Goal: Register for event/course

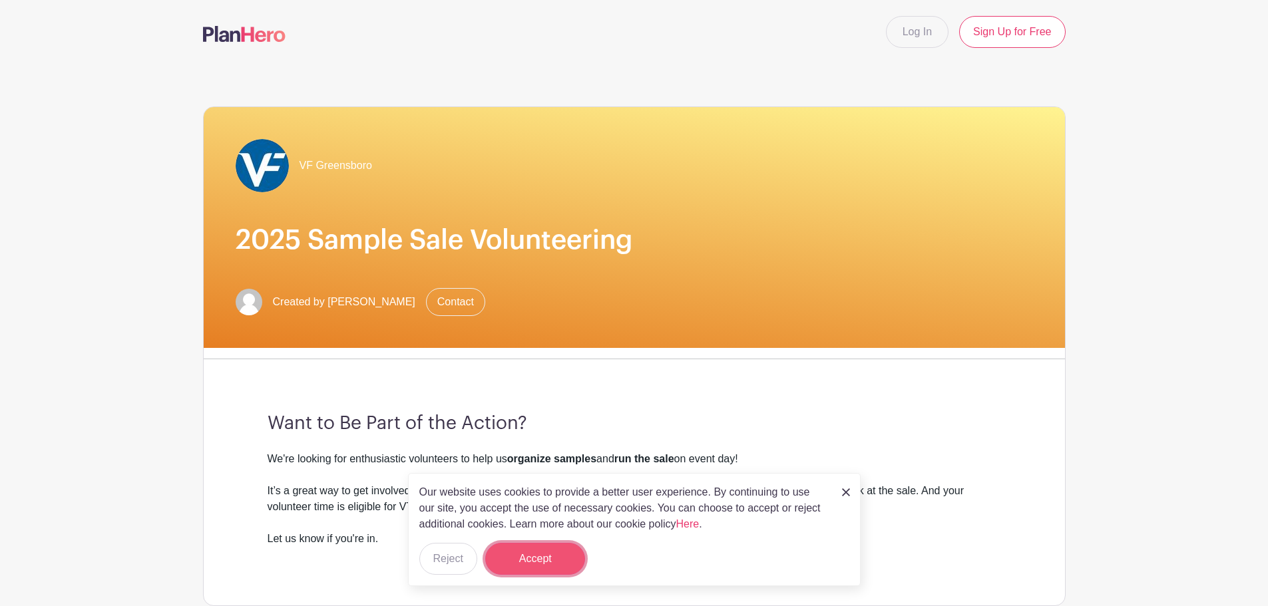
click at [539, 559] on button "Accept" at bounding box center [535, 559] width 100 height 32
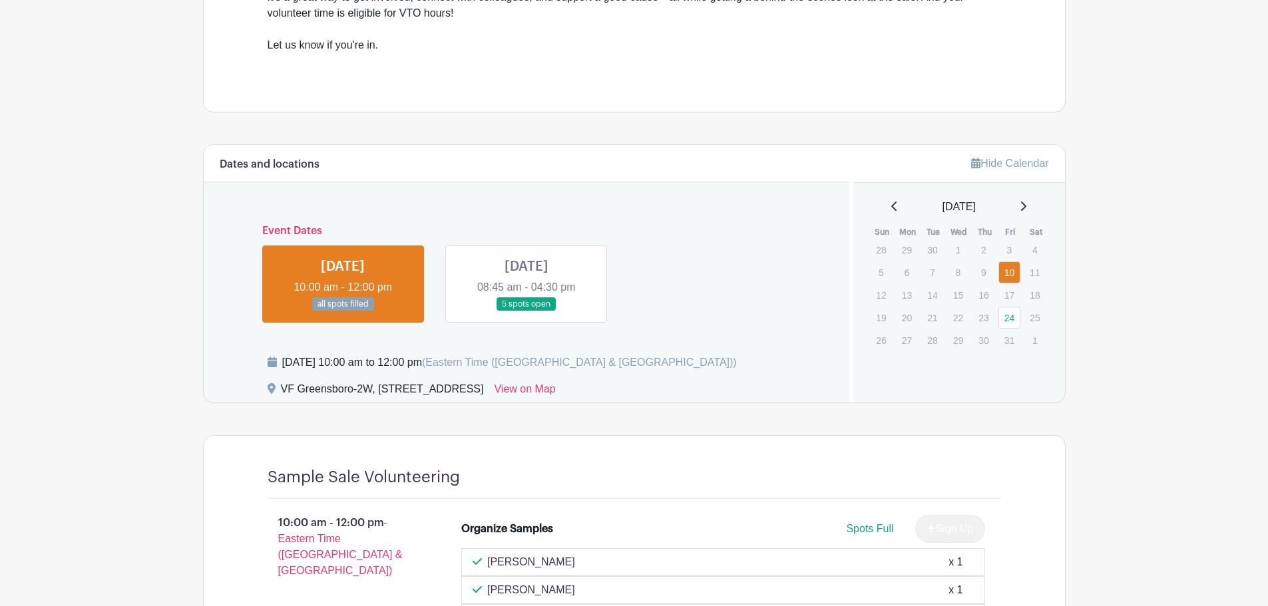
scroll to position [533, 0]
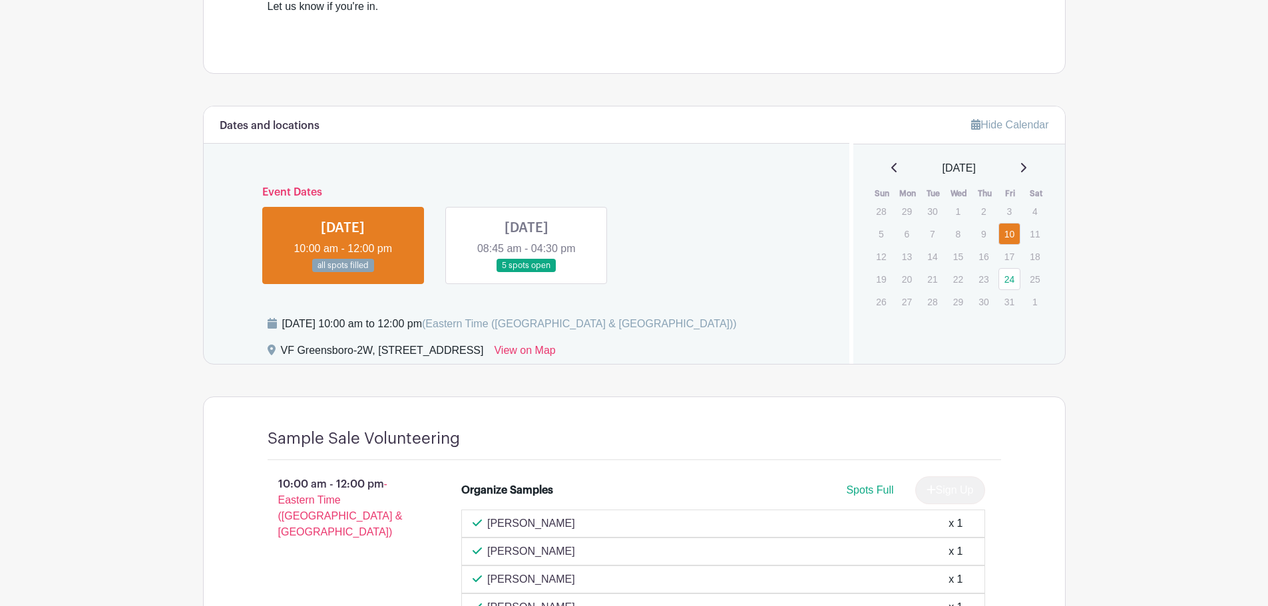
click at [527, 273] on link at bounding box center [527, 273] width 0 height 0
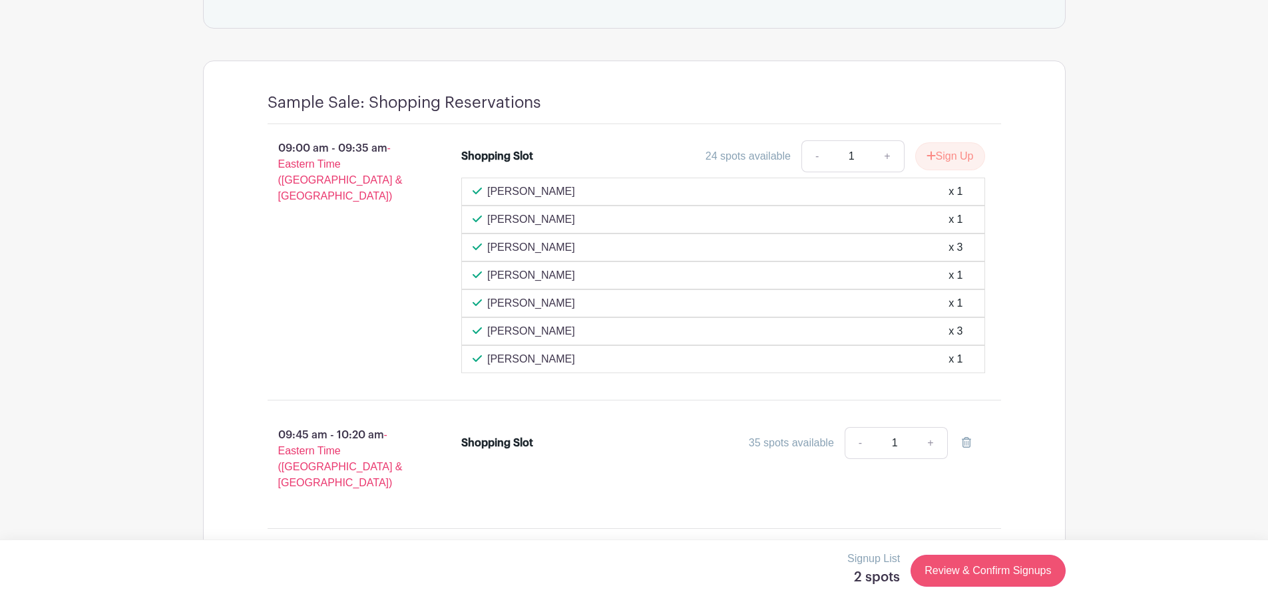
scroll to position [1007, 0]
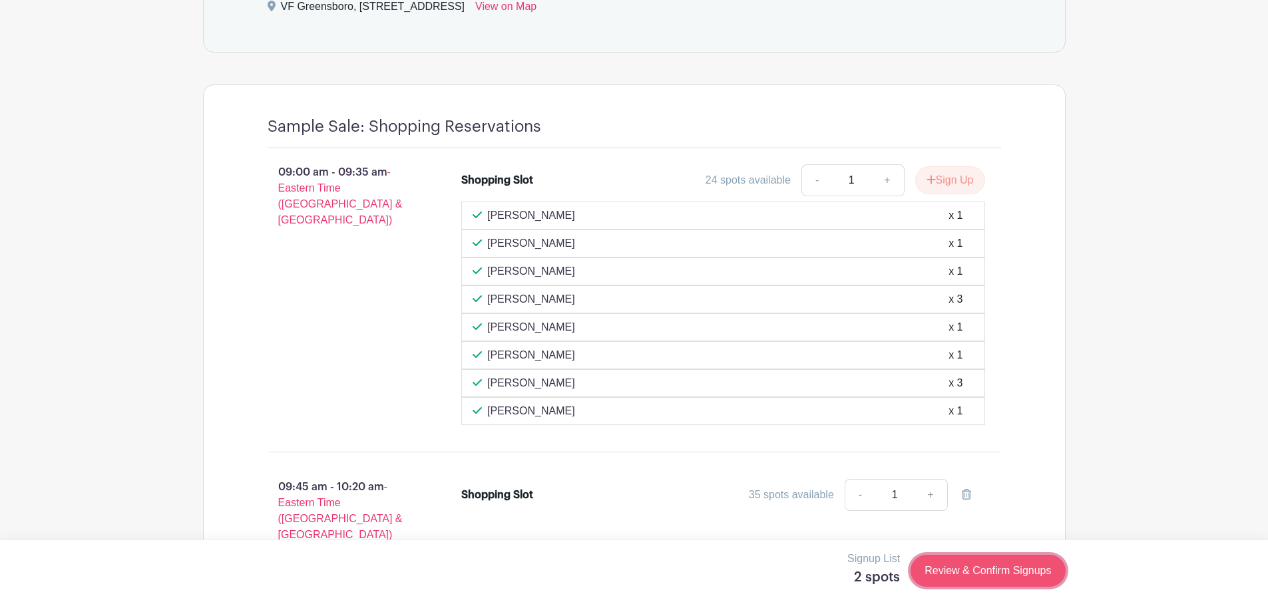
click at [963, 580] on link "Review & Confirm Signups" at bounding box center [988, 571] width 154 height 32
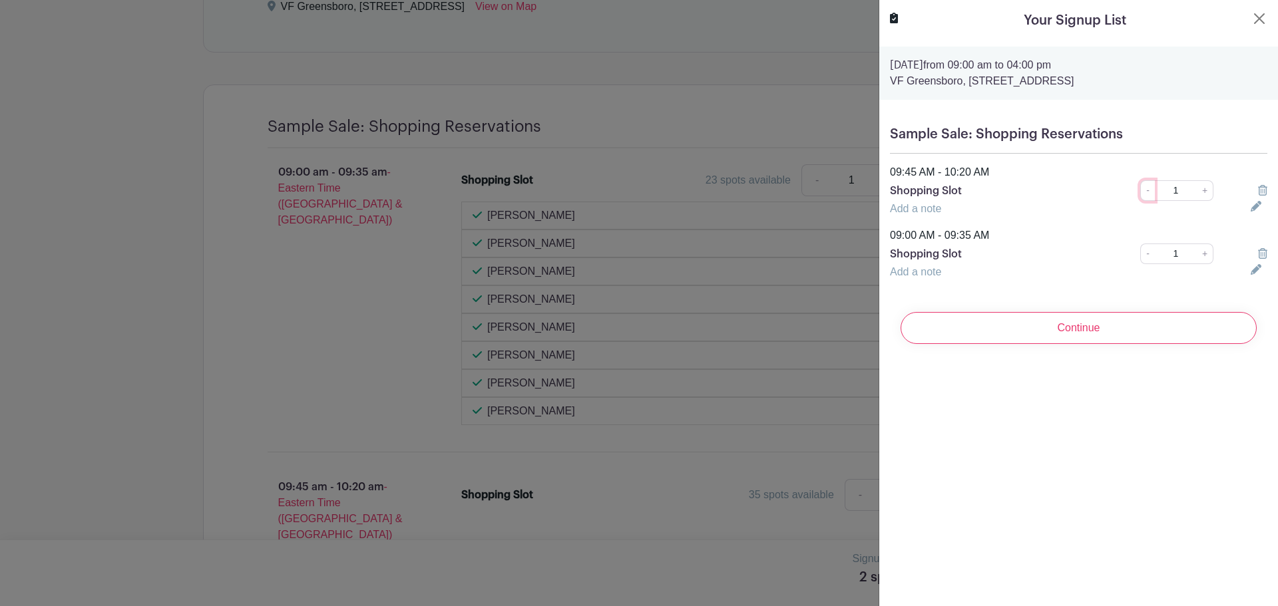
click at [1140, 192] on link "-" at bounding box center [1147, 190] width 15 height 21
drag, startPoint x: 1178, startPoint y: 192, endPoint x: 1156, endPoint y: 197, distance: 22.6
click at [1156, 197] on input "1" at bounding box center [1175, 190] width 43 height 21
type input "0"
click at [901, 312] on input "Continue" at bounding box center [1079, 328] width 356 height 32
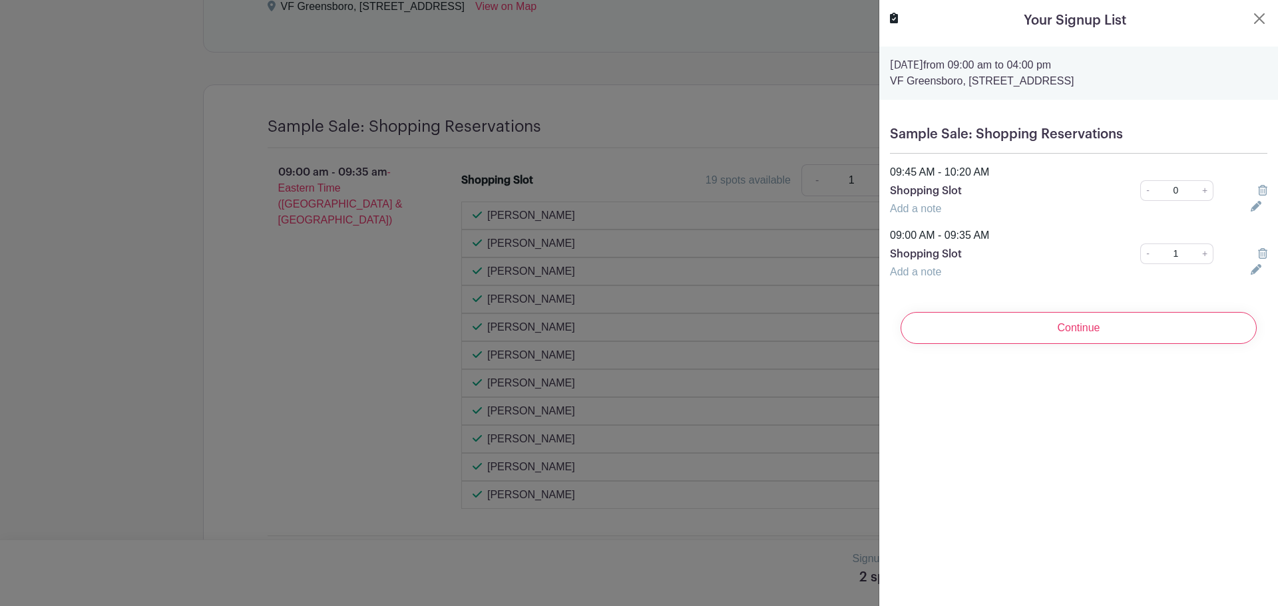
click at [1258, 193] on icon at bounding box center [1262, 190] width 9 height 11
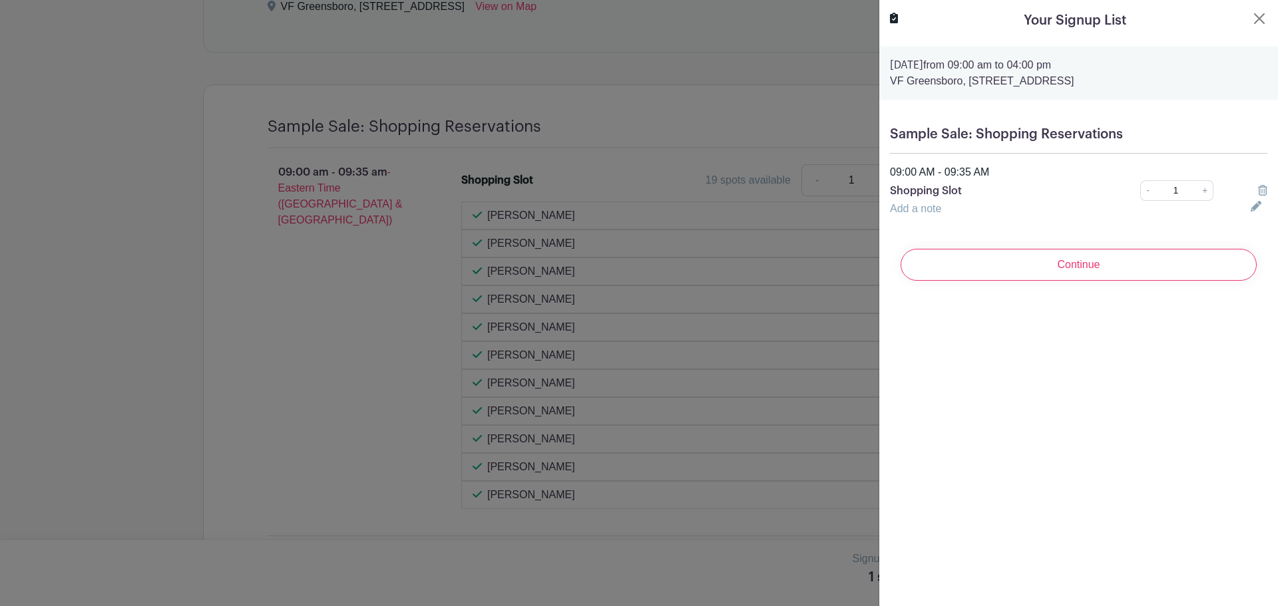
click at [1180, 246] on div "Continue" at bounding box center [1078, 264] width 377 height 53
click at [1171, 263] on input "Continue" at bounding box center [1079, 265] width 356 height 32
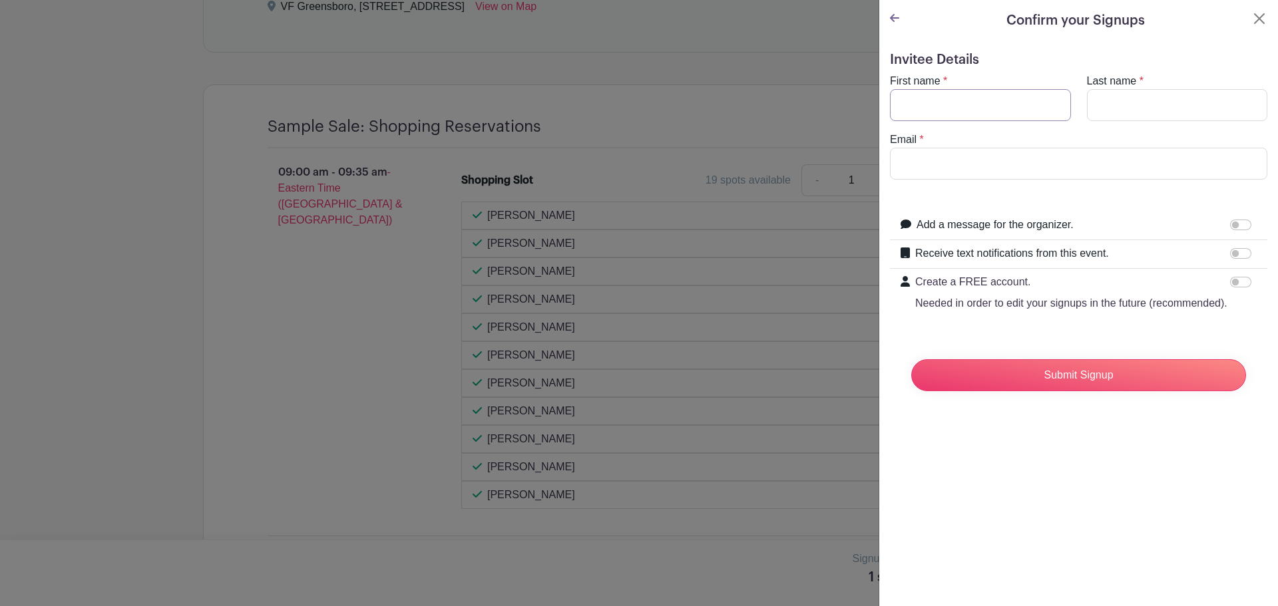
drag, startPoint x: 999, startPoint y: 109, endPoint x: 1001, endPoint y: 117, distance: 8.2
click at [999, 109] on input "First name" at bounding box center [980, 105] width 181 height 32
type input "Madison"
type input "Sheffield"
type input "madison_sheffield@vfc.com"
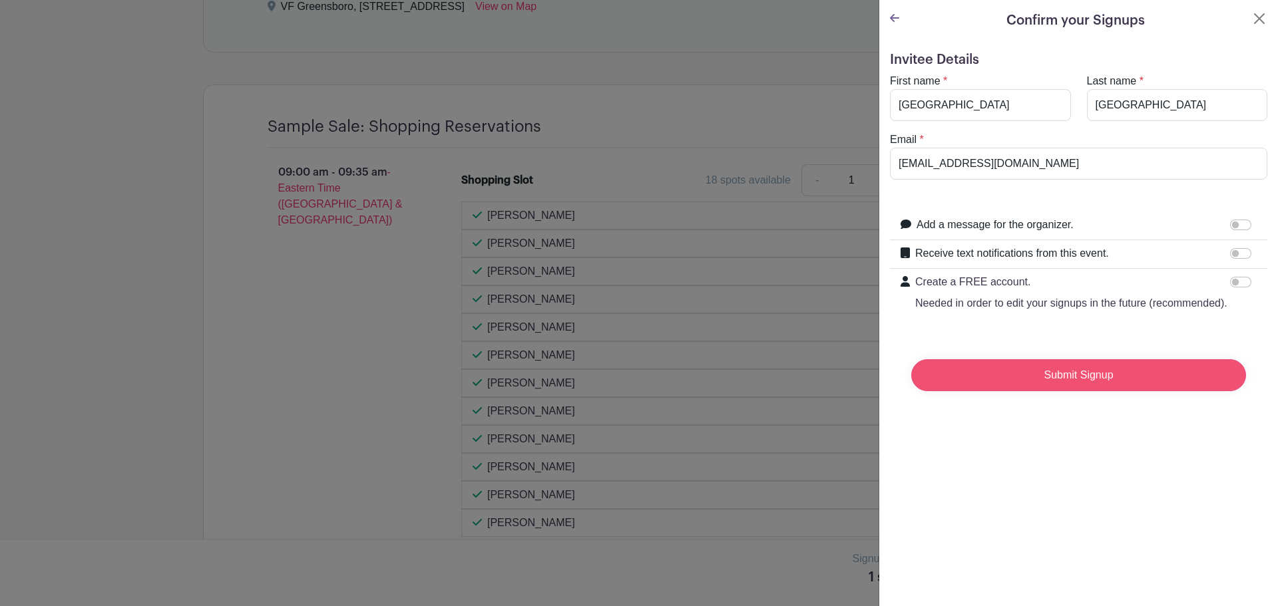
click at [1062, 391] on input "Submit Signup" at bounding box center [1078, 375] width 335 height 32
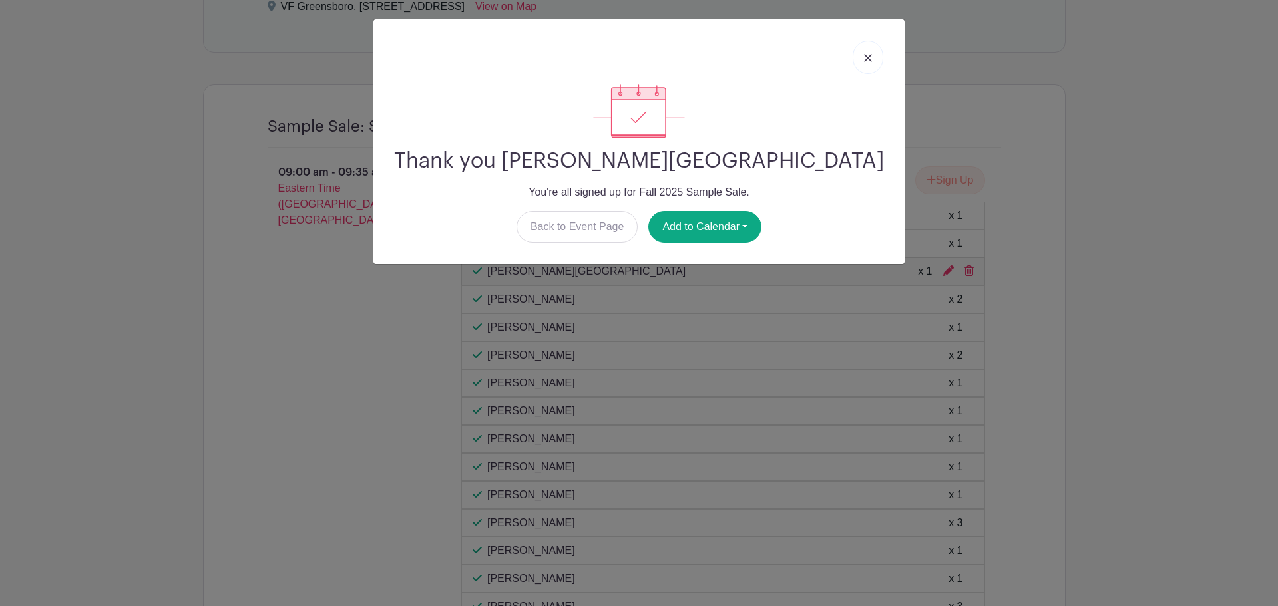
click at [865, 48] on link at bounding box center [868, 57] width 31 height 33
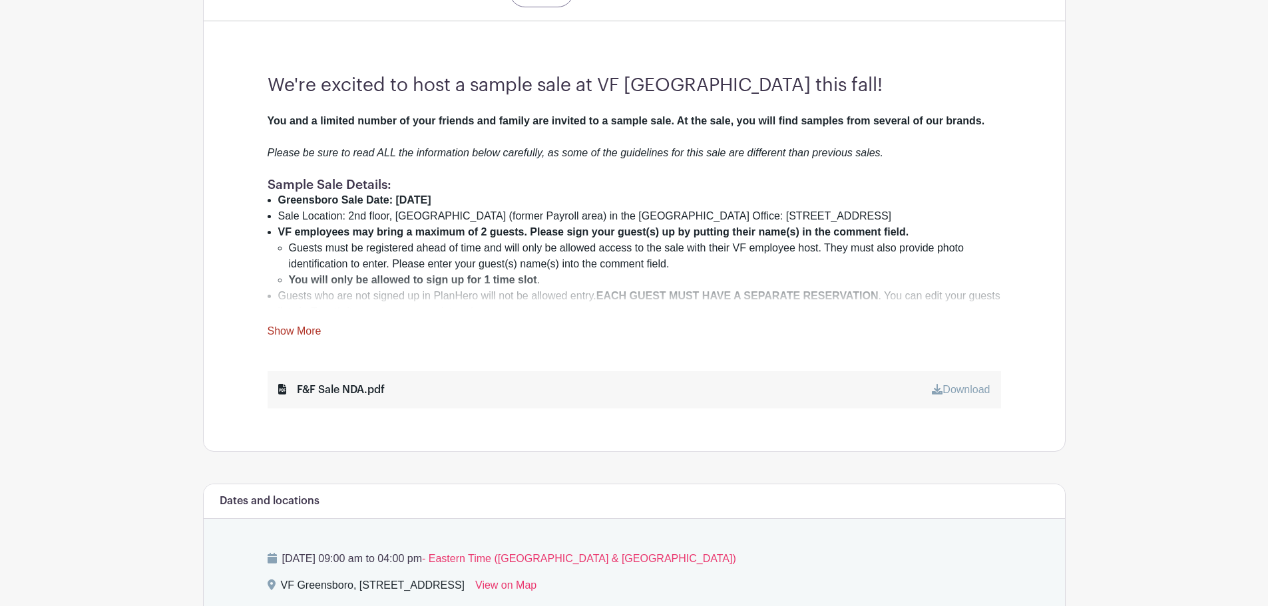
scroll to position [408, 0]
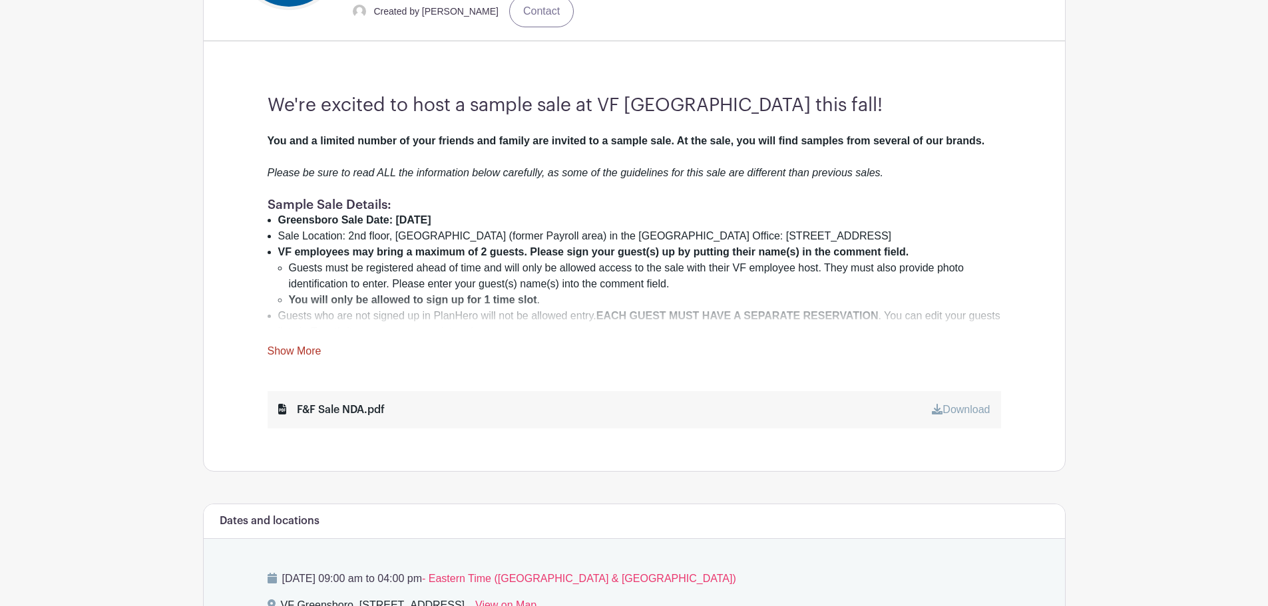
click at [954, 413] on link "Download" at bounding box center [961, 409] width 58 height 11
click at [300, 349] on link "Show More" at bounding box center [295, 353] width 54 height 17
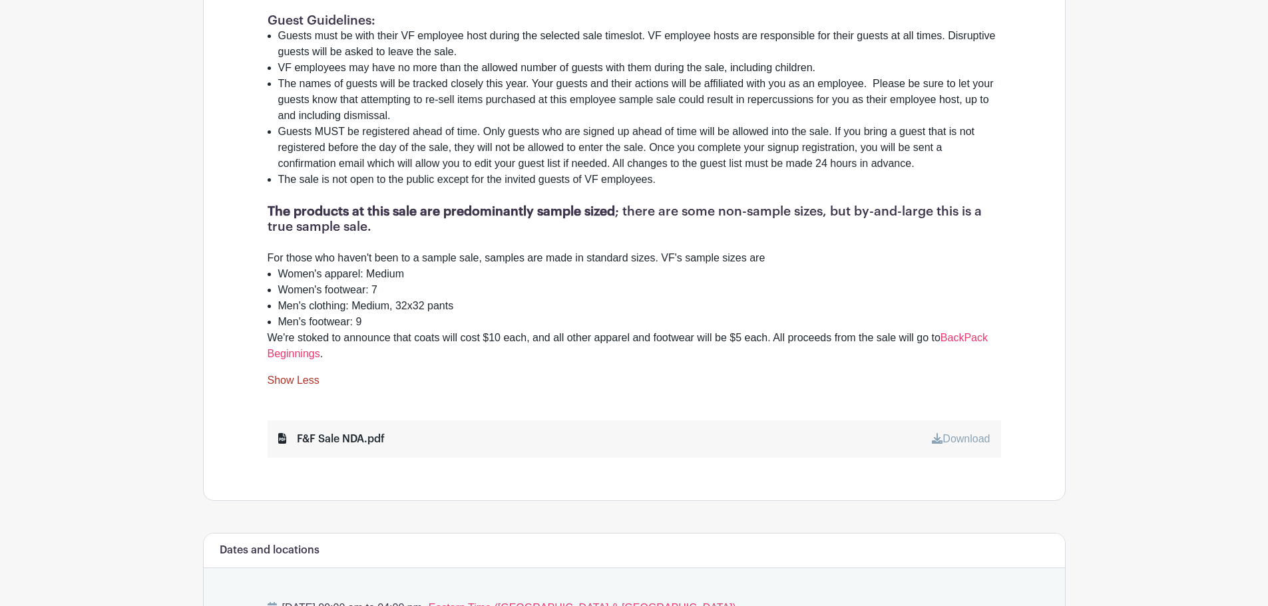
scroll to position [1007, 0]
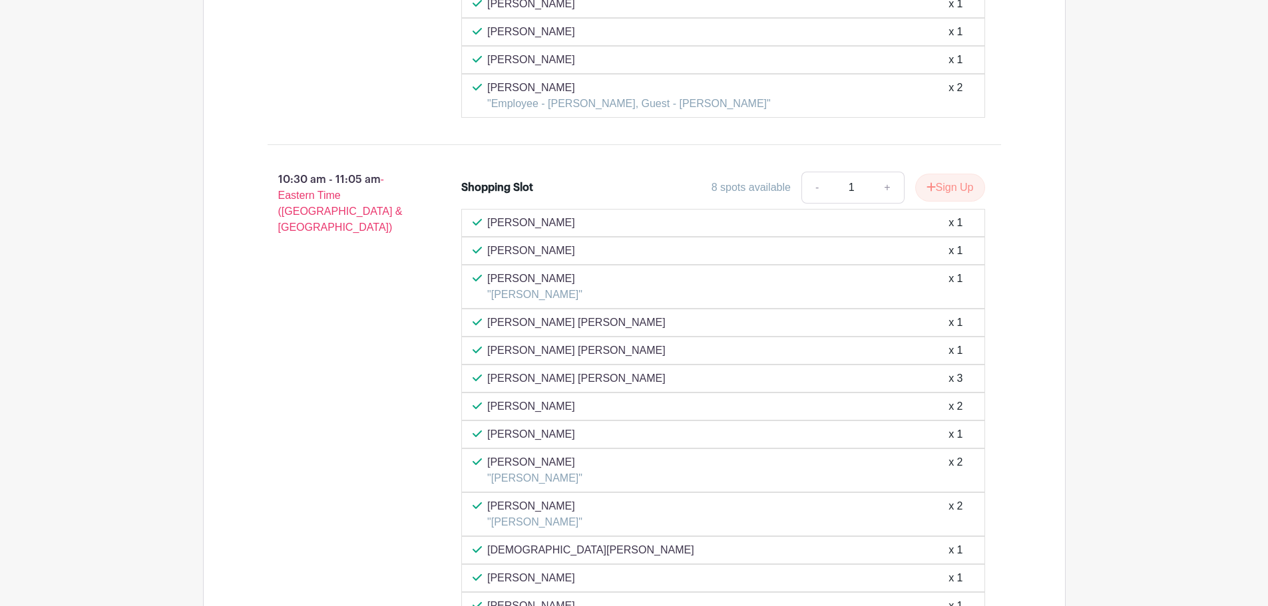
scroll to position [2729, 0]
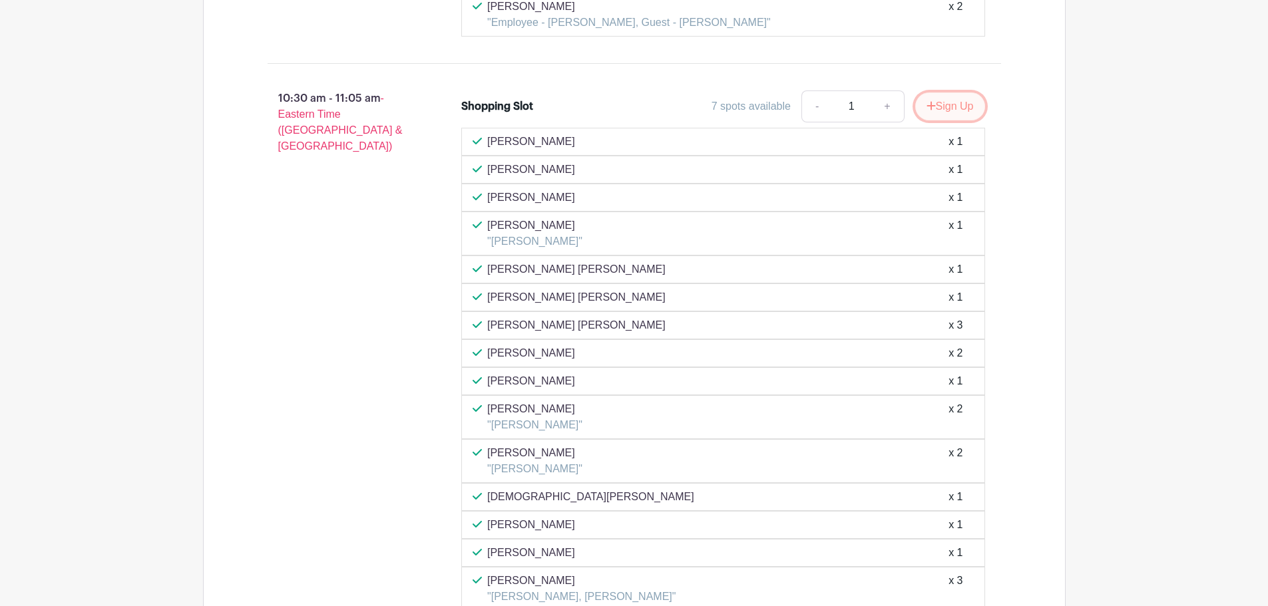
click at [938, 105] on button "Sign Up" at bounding box center [950, 107] width 70 height 28
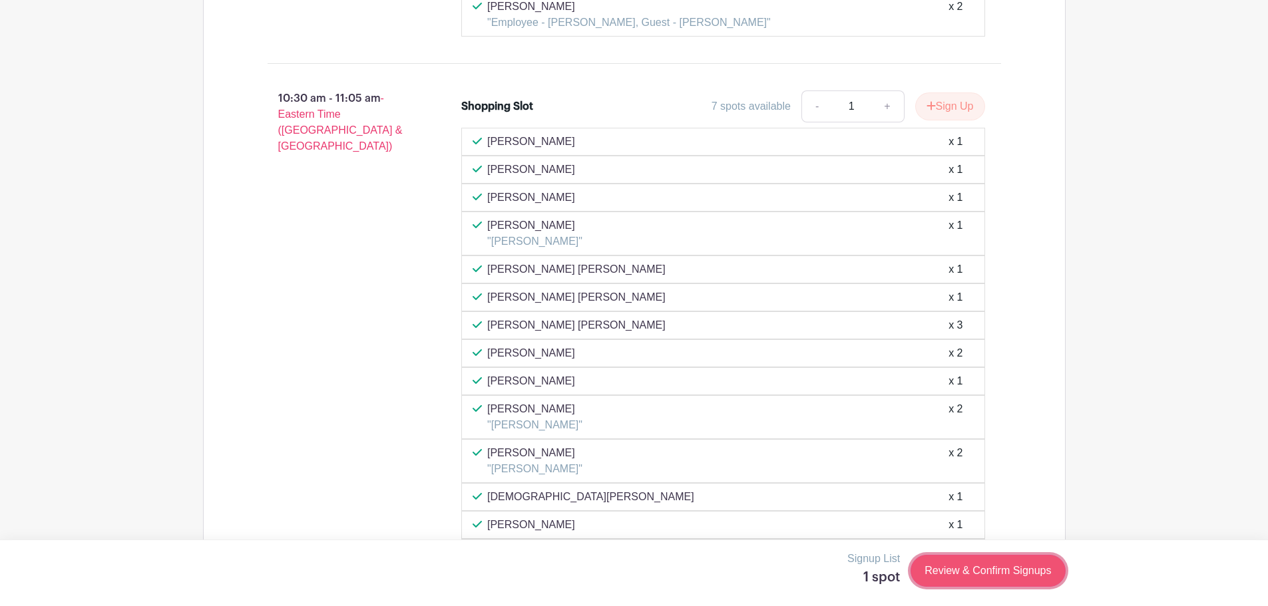
click at [1014, 567] on link "Review & Confirm Signups" at bounding box center [988, 571] width 154 height 32
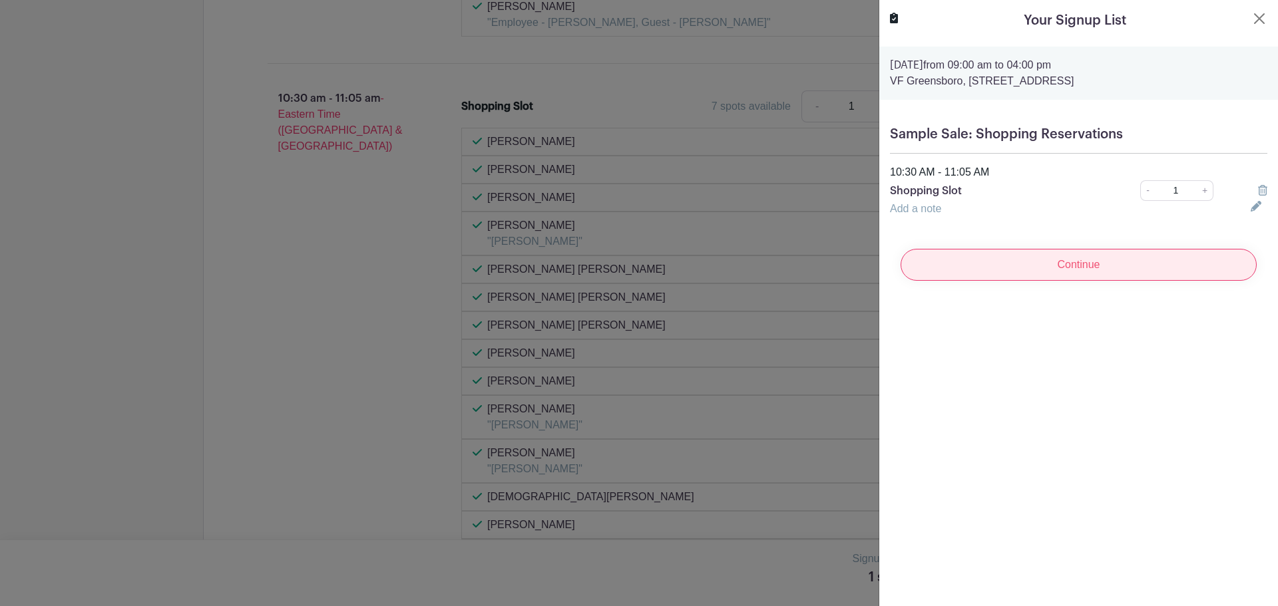
click at [1092, 263] on input "Continue" at bounding box center [1079, 265] width 356 height 32
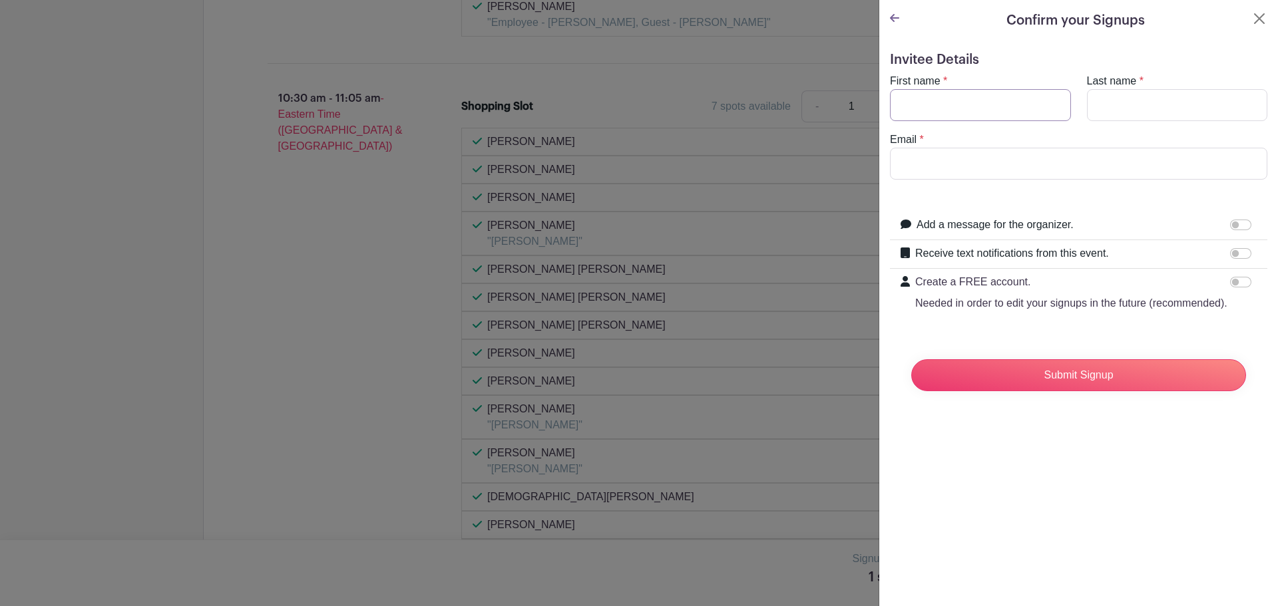
click at [973, 108] on input "First name" at bounding box center [980, 105] width 181 height 32
type input "Christa"
type input "Benton"
drag, startPoint x: 967, startPoint y: 143, endPoint x: 970, endPoint y: 154, distance: 11.0
click at [968, 146] on div "Email *" at bounding box center [1078, 156] width 393 height 48
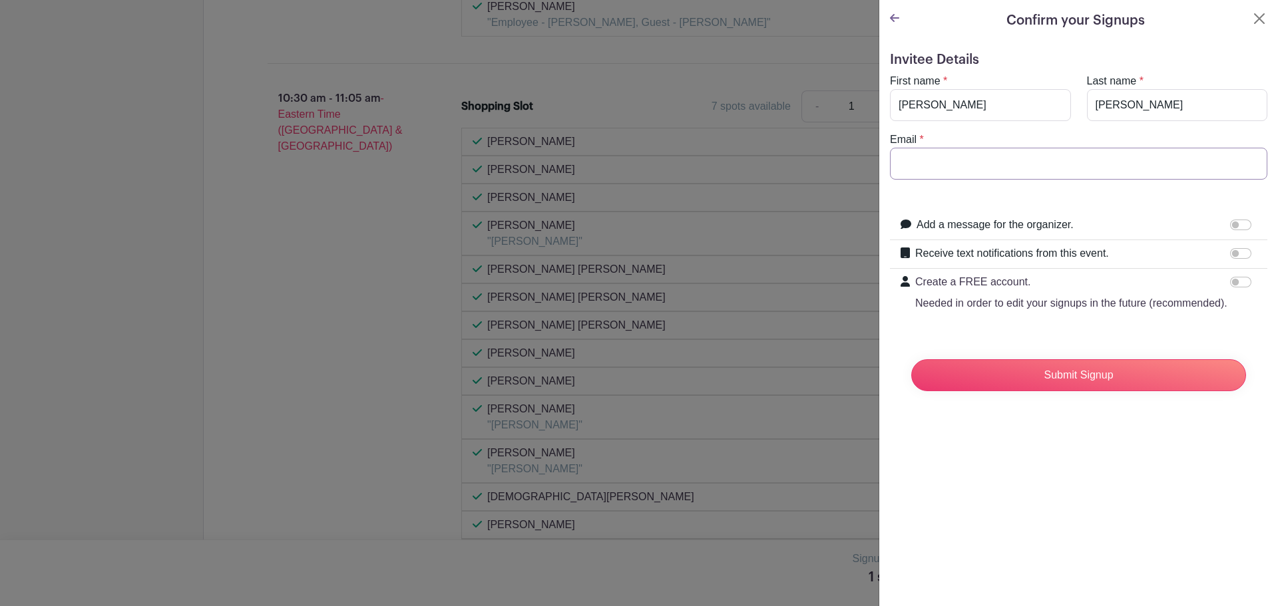
click at [971, 156] on input "Email" at bounding box center [1078, 164] width 377 height 32
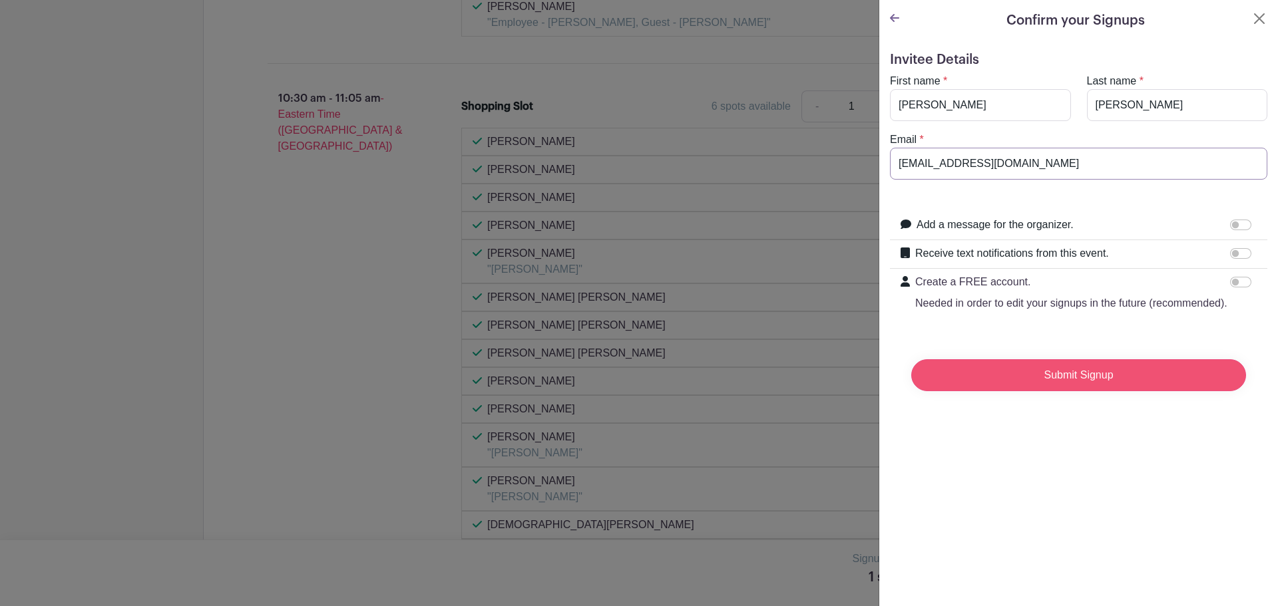
type input "christa_benton@vfc.com"
click at [1133, 383] on input "Submit Signup" at bounding box center [1078, 375] width 335 height 32
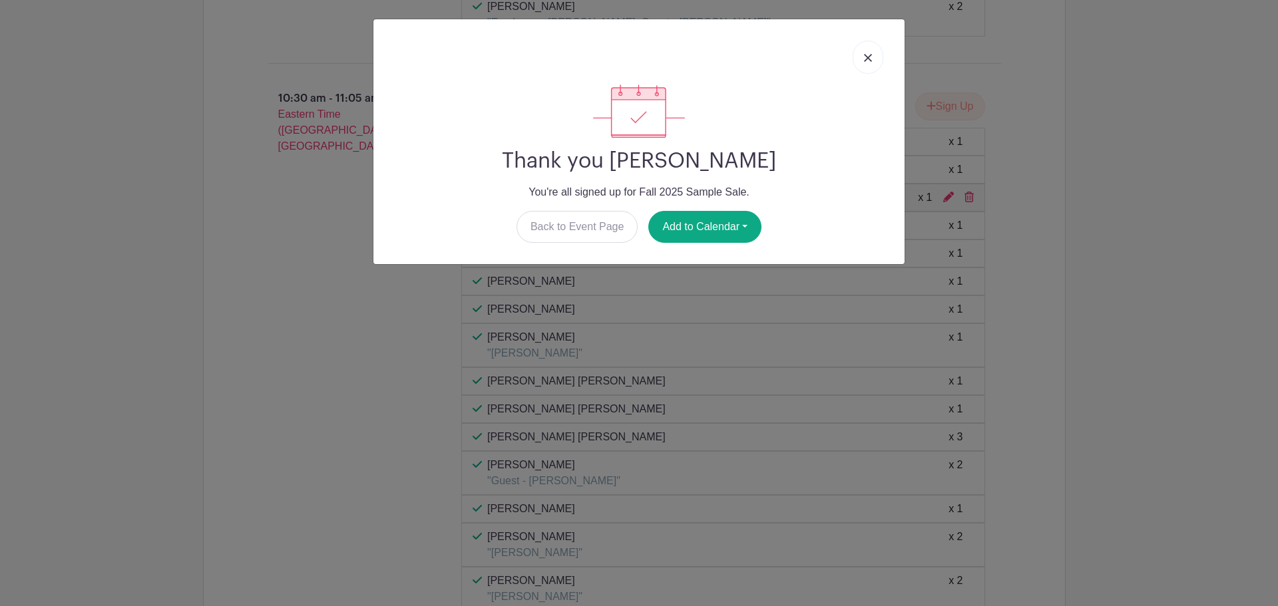
click at [861, 59] on link at bounding box center [868, 57] width 31 height 33
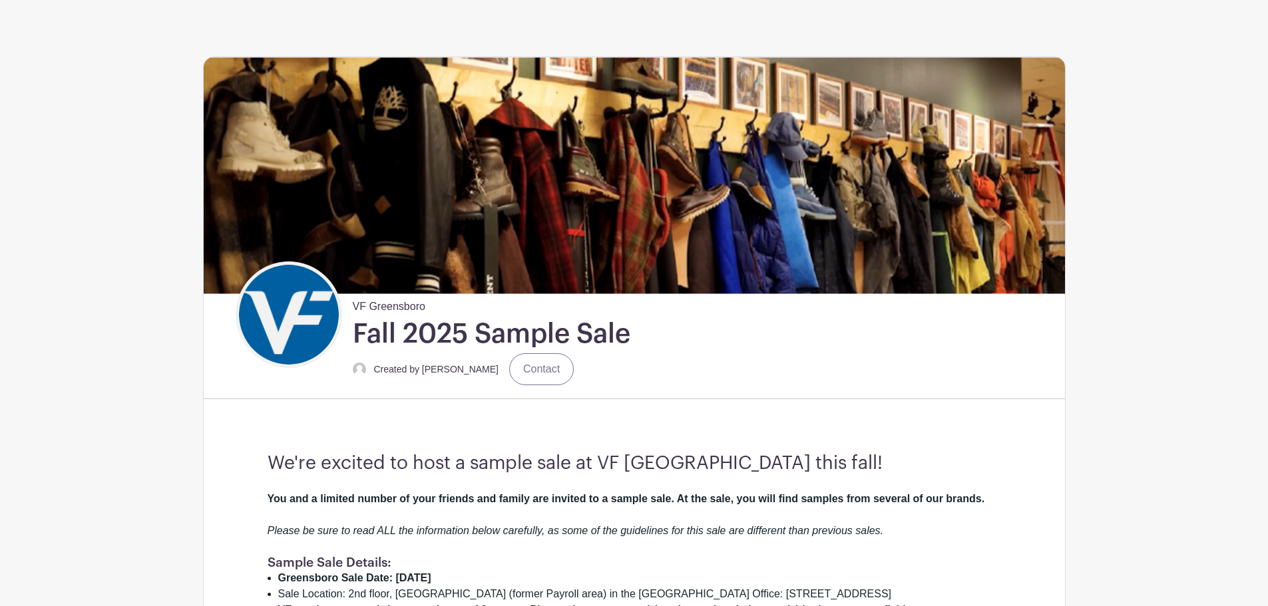
scroll to position [0, 0]
